Goal: Task Accomplishment & Management: Use online tool/utility

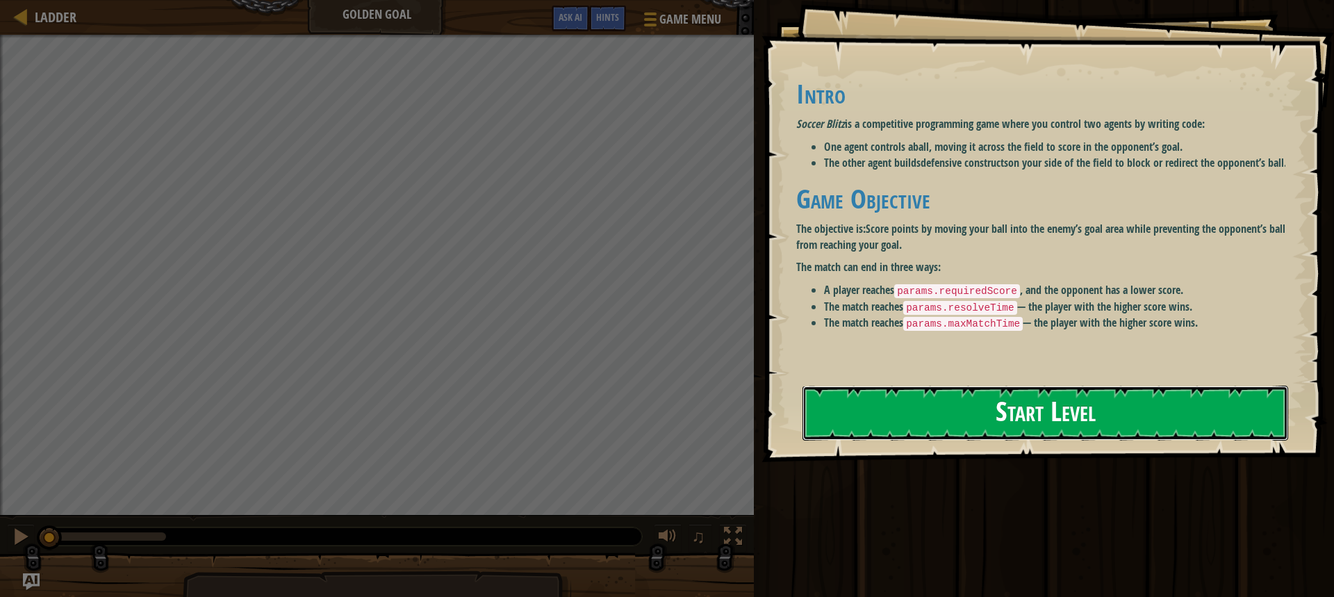
click at [940, 434] on button "Start Level" at bounding box center [1046, 413] width 486 height 55
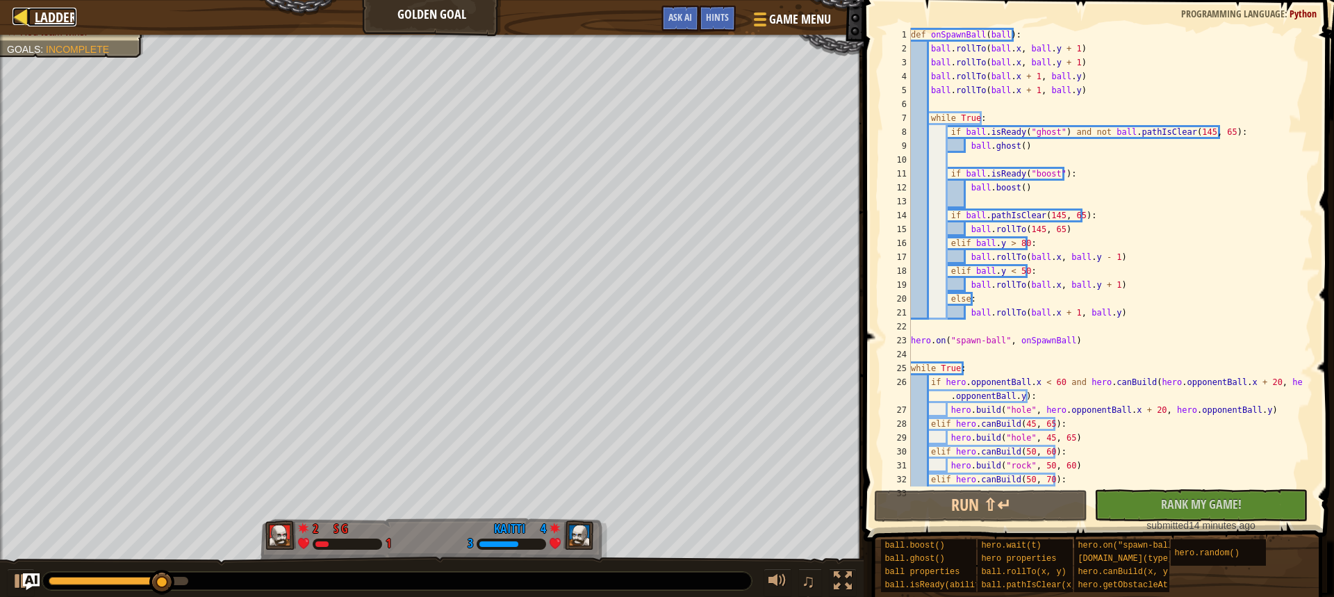
click at [22, 17] on div at bounding box center [21, 16] width 17 height 17
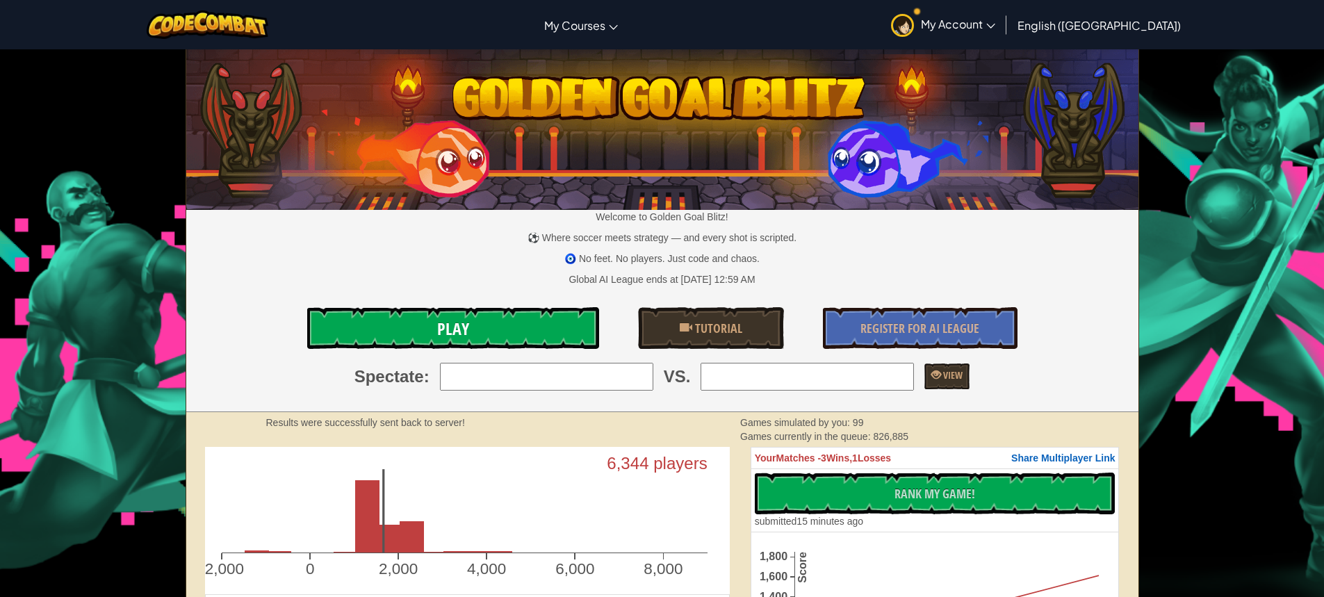
click at [520, 314] on link "Play" at bounding box center [453, 328] width 292 height 42
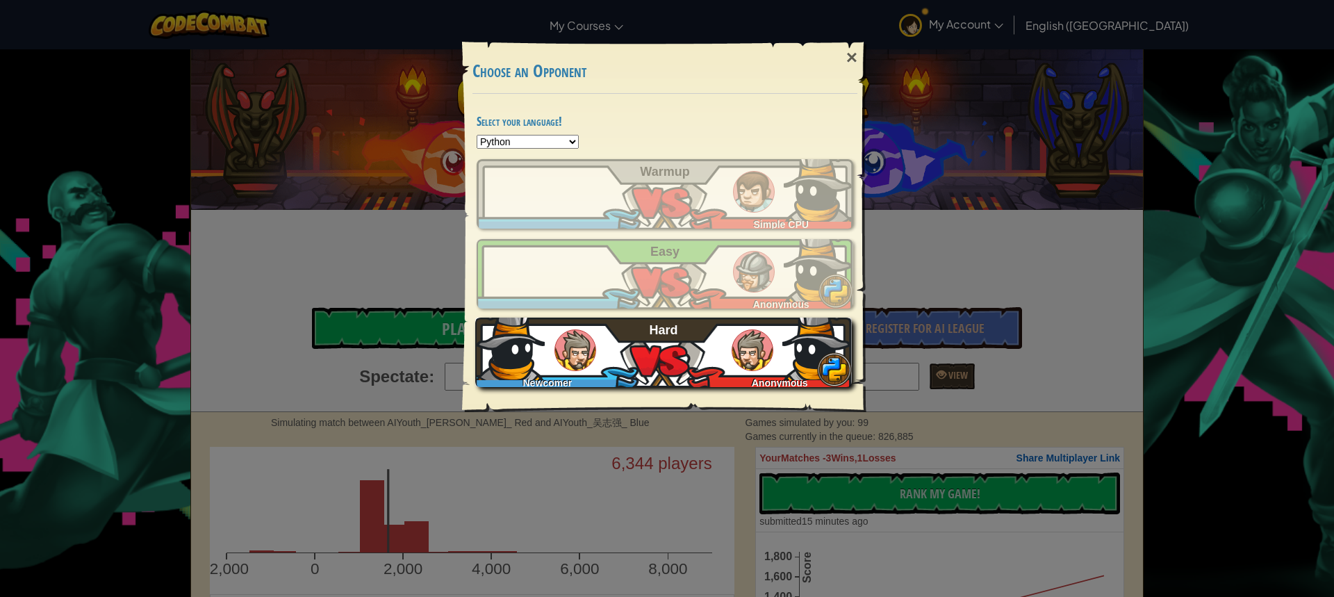
click at [610, 361] on div "Newcomer Anonymous Hard" at bounding box center [663, 352] width 377 height 69
